Goal: Task Accomplishment & Management: Use online tool/utility

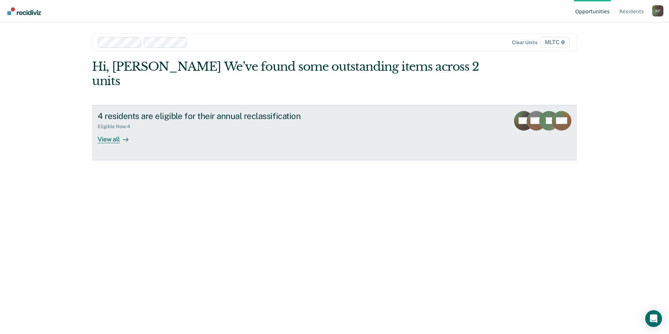
click at [112, 130] on div "View all" at bounding box center [117, 137] width 39 height 14
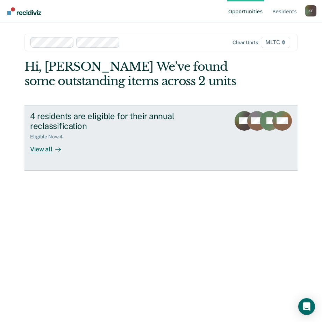
click at [43, 147] on div "View all" at bounding box center [49, 147] width 39 height 14
